Goal: Information Seeking & Learning: Learn about a topic

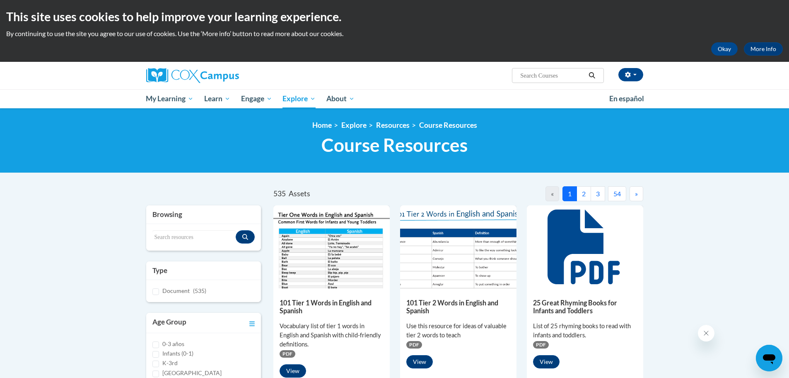
drag, startPoint x: 63, startPoint y: 196, endPoint x: 64, endPoint y: 181, distance: 15.3
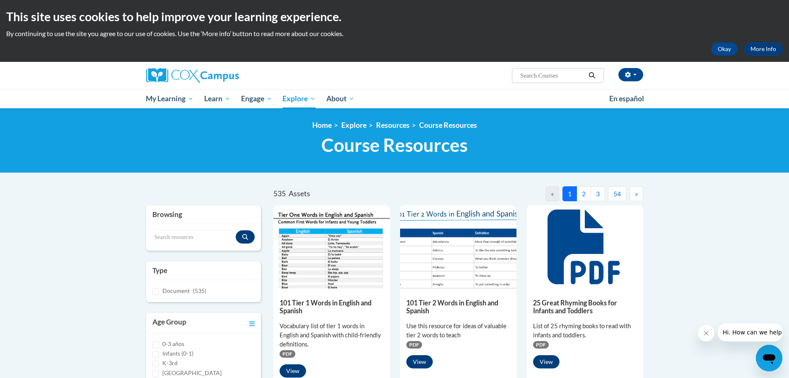
click at [737, 88] on div "Missi Dollar (Eastern Daylight Time GMT-0400 ) My Profile Inbox My Transcripts …" at bounding box center [394, 85] width 789 height 46
click at [543, 79] on input "Search..." at bounding box center [553, 75] width 66 height 10
type input "gradual release of responsibility"
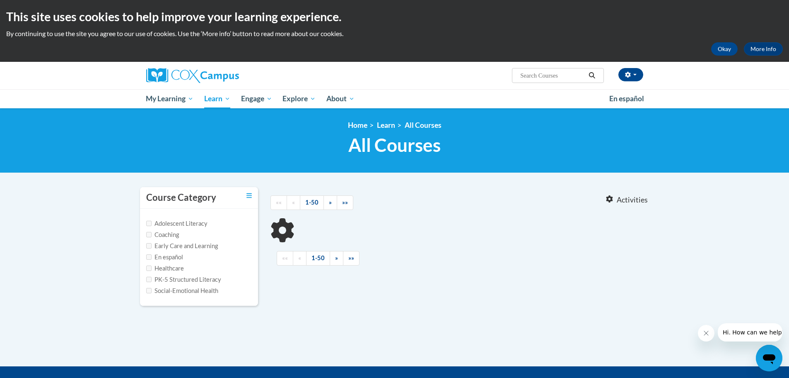
type input "gradual release of responsibility"
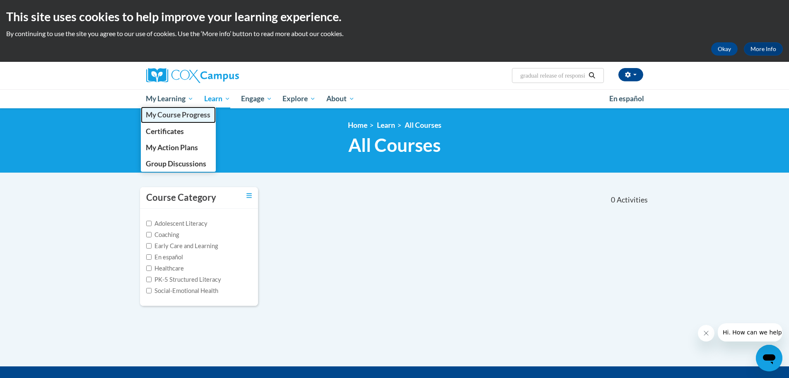
click at [179, 111] on span "My Course Progress" at bounding box center [178, 114] width 65 height 9
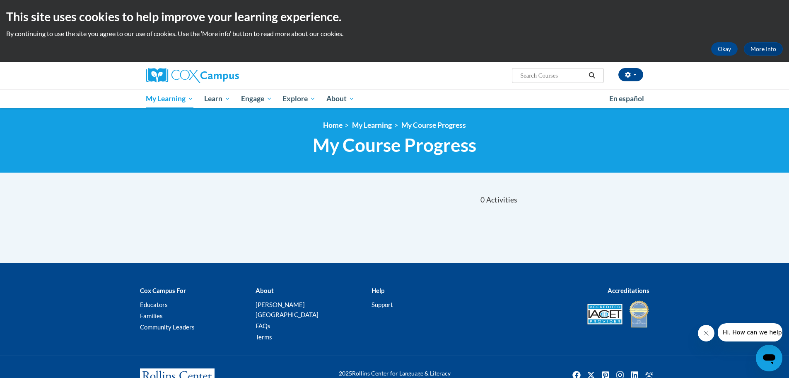
click at [131, 241] on body "This site uses cookies to help improve your learning experience. By continuing …" at bounding box center [394, 204] width 789 height 409
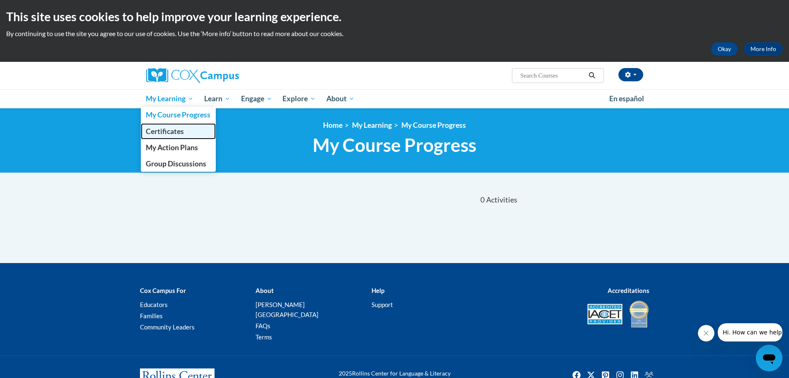
click at [171, 131] on span "Certificates" at bounding box center [165, 131] width 38 height 9
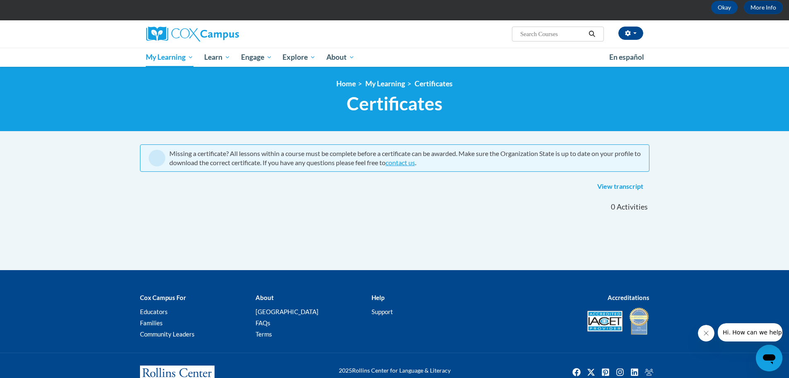
scroll to position [70, 0]
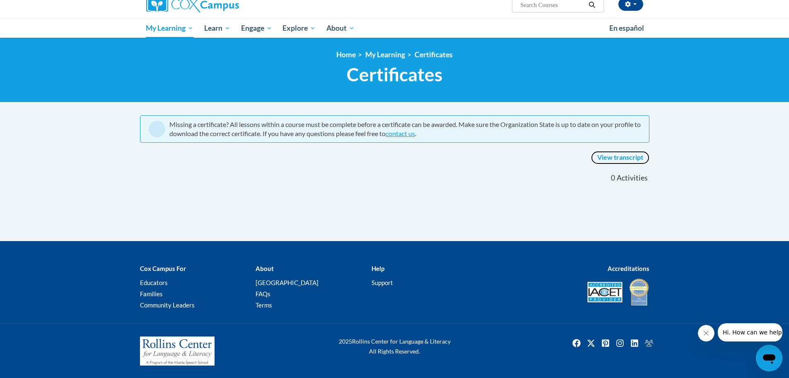
click at [626, 155] on link "View transcript" at bounding box center [620, 157] width 58 height 13
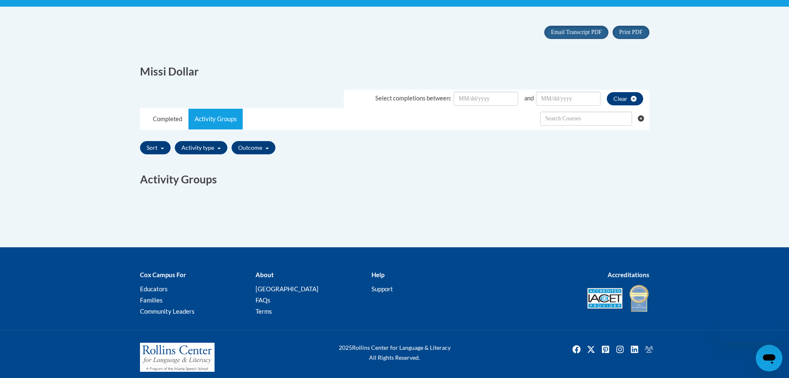
scroll to position [172, 0]
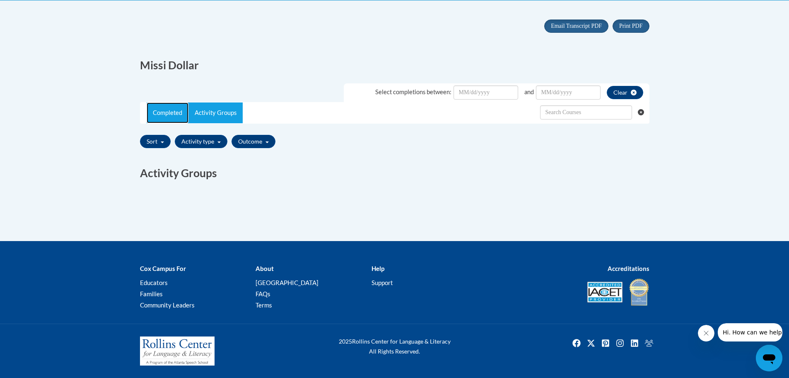
click at [161, 111] on link "Completed" at bounding box center [168, 112] width 42 height 21
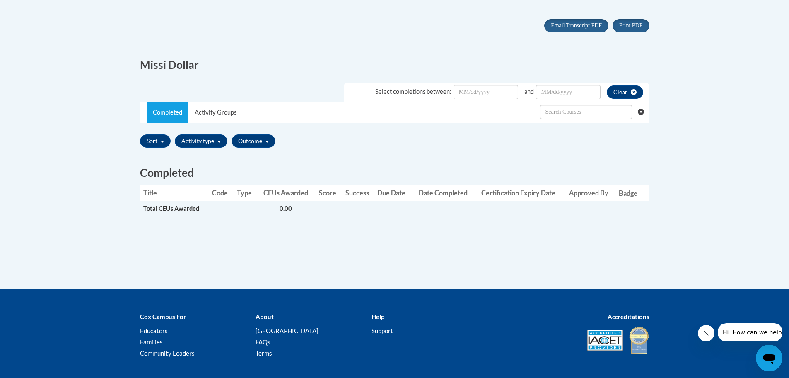
click at [409, 137] on div "Sort Title Code Date Completed Certificate Expiration Dated Due Date Selected F…" at bounding box center [395, 140] width 510 height 19
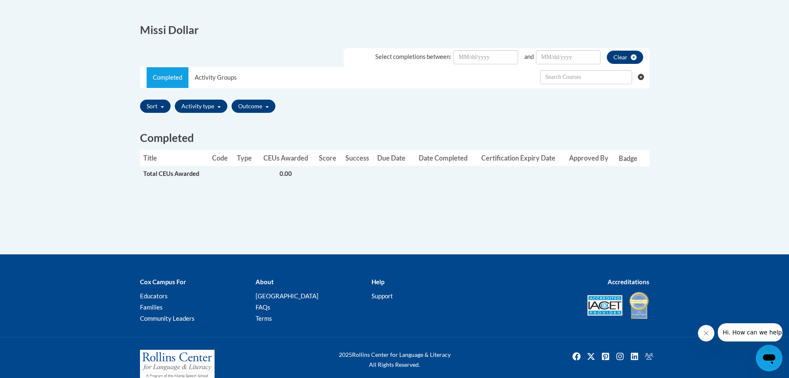
scroll to position [0, 0]
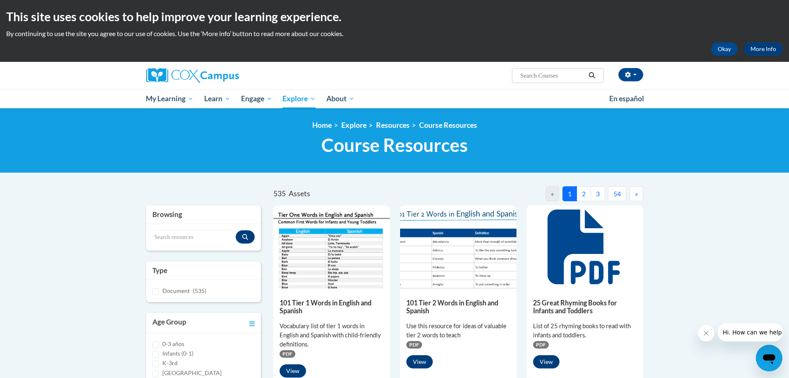
click at [194, 225] on div "Search resources" at bounding box center [203, 237] width 115 height 27
click at [182, 226] on div "Search resources" at bounding box center [203, 237] width 115 height 27
click at [178, 237] on input "Search resources" at bounding box center [195, 237] width 84 height 14
type input "gradual release"
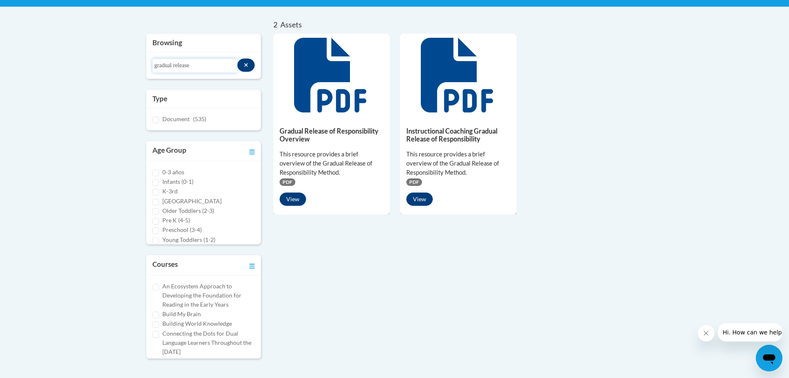
scroll to position [83, 0]
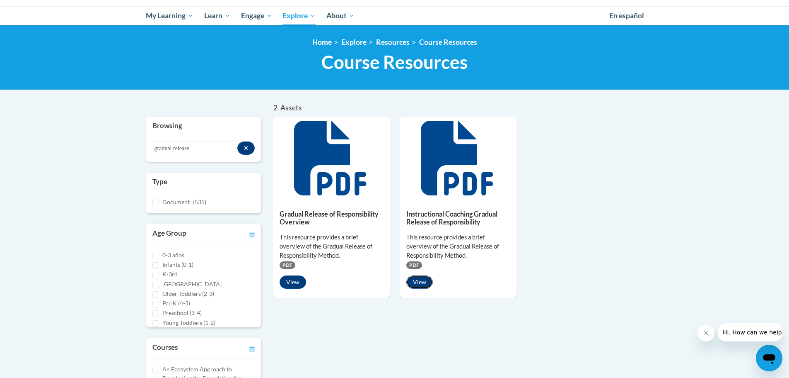
click at [417, 285] on button "View" at bounding box center [420, 281] width 27 height 13
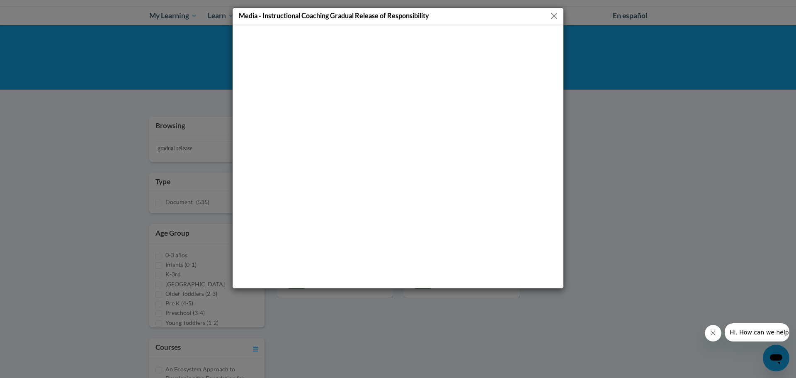
click at [554, 15] on button "Close" at bounding box center [554, 16] width 10 height 10
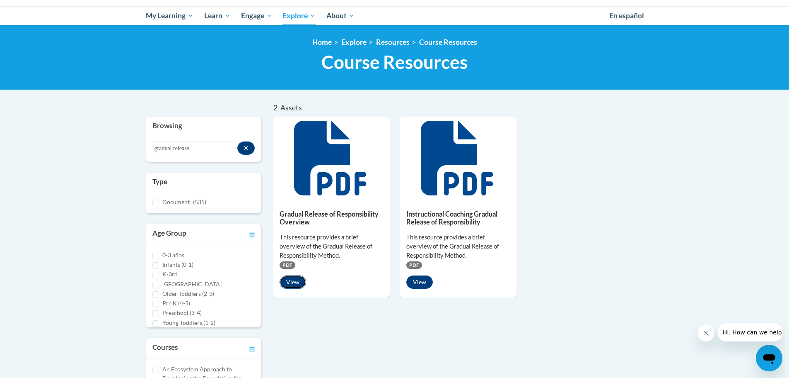
click at [298, 282] on button "View" at bounding box center [293, 281] width 27 height 13
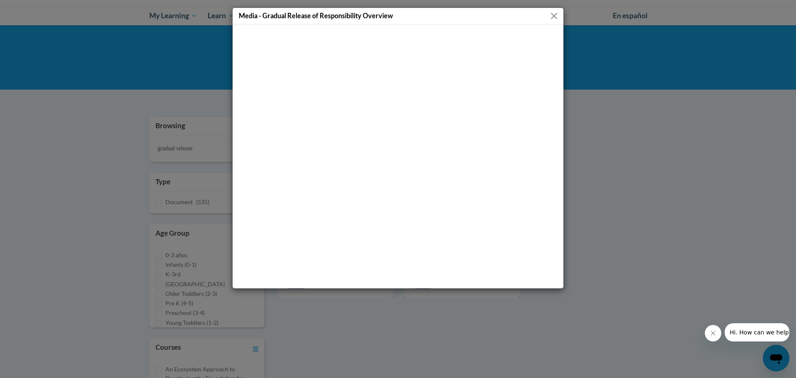
click at [551, 14] on button "Close" at bounding box center [554, 16] width 10 height 10
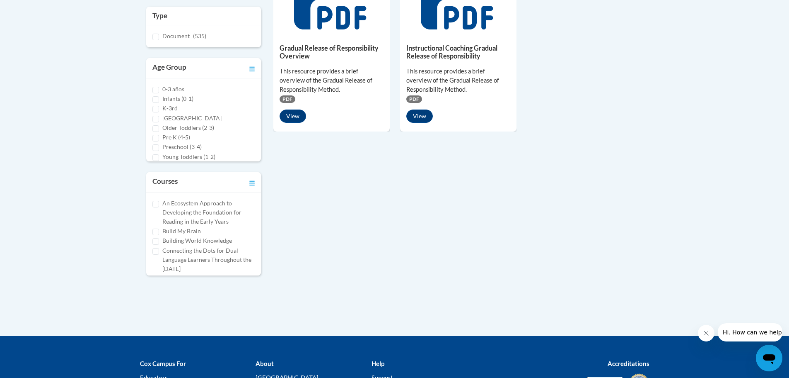
scroll to position [0, 0]
